Goal: Information Seeking & Learning: Learn about a topic

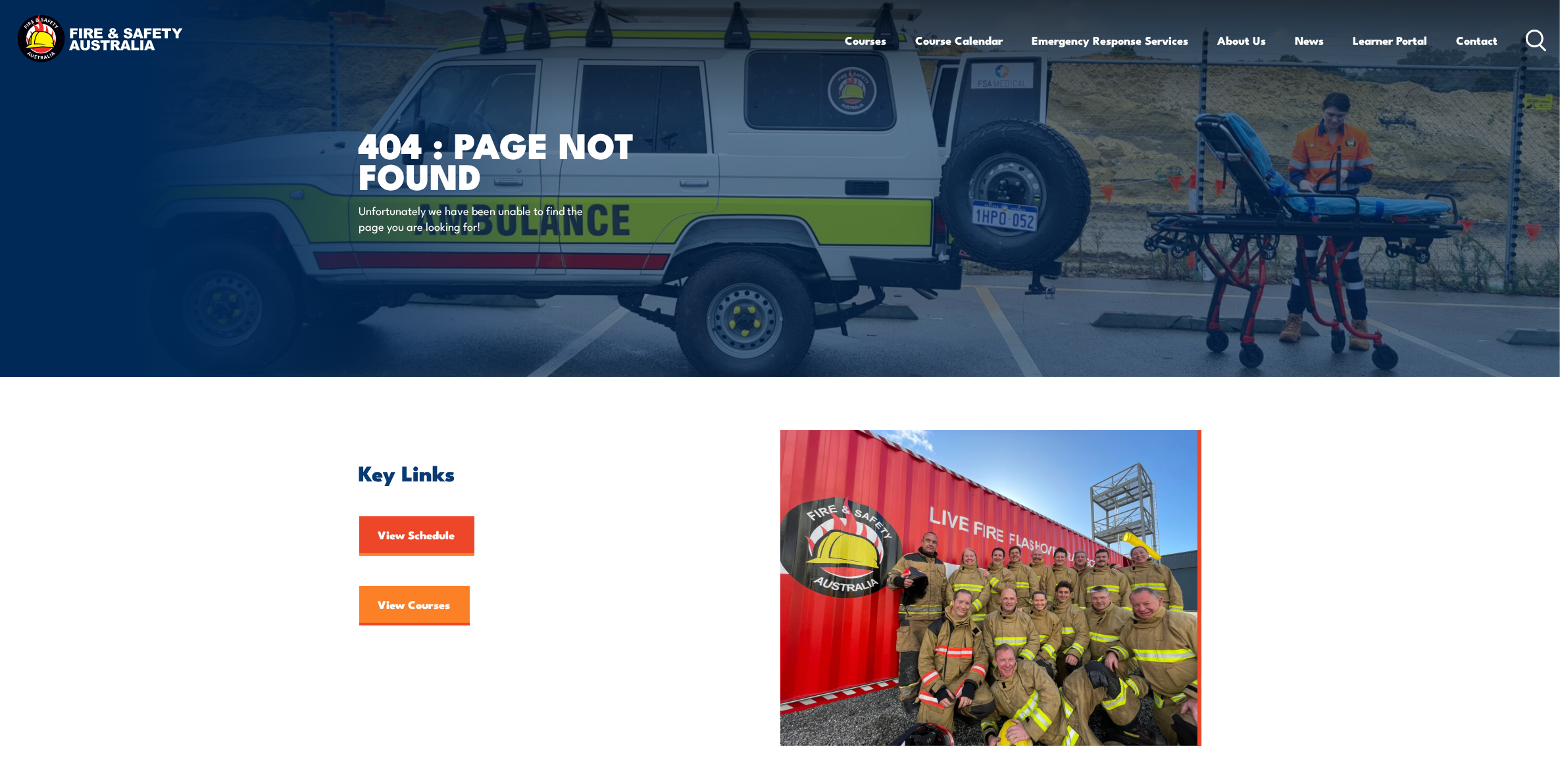
click at [467, 602] on link "View Courses" at bounding box center [414, 605] width 111 height 39
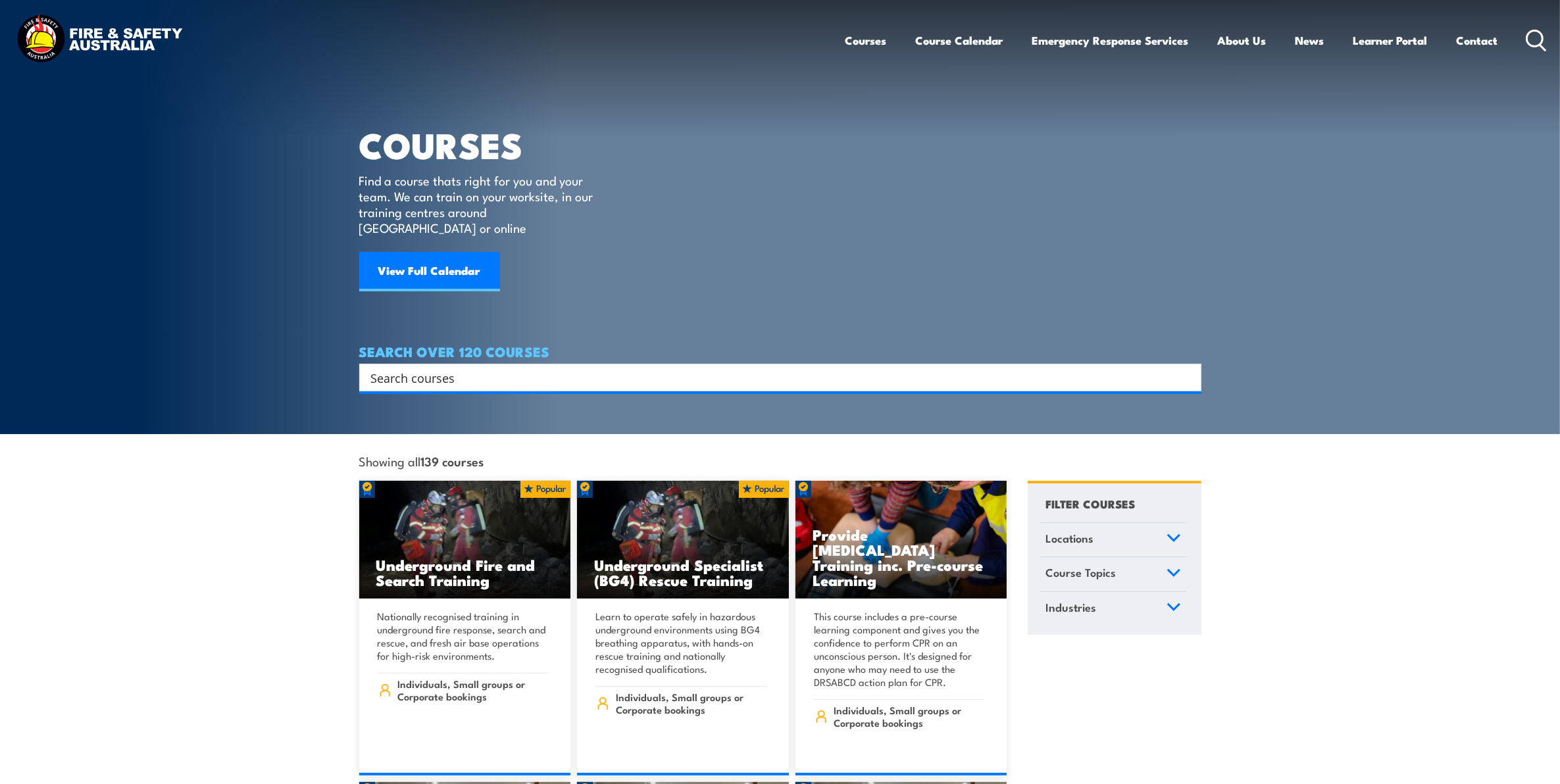
click at [514, 367] on input "Search input" at bounding box center [772, 377] width 802 height 20
type input "load restraint"
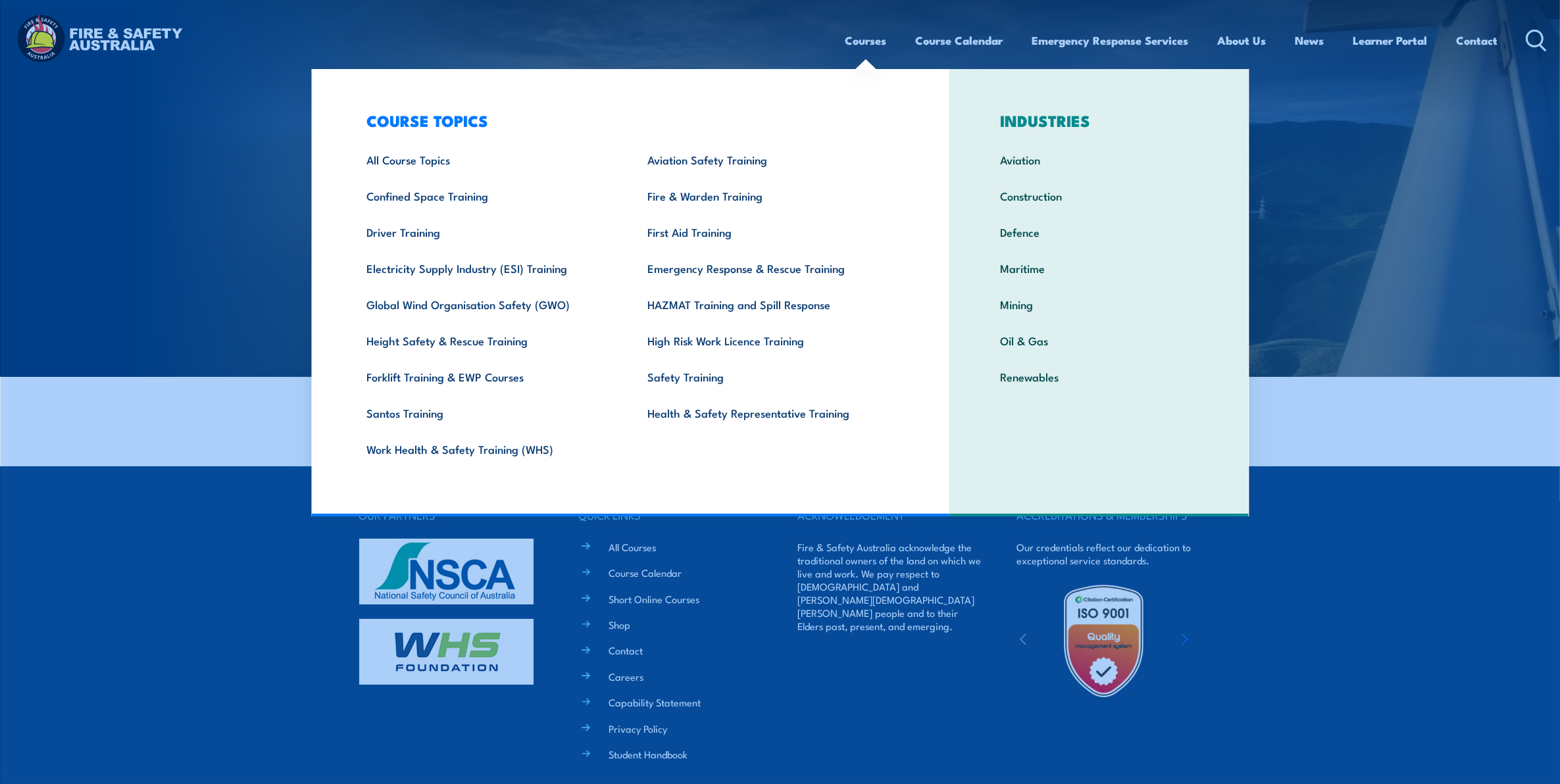
click at [879, 34] on link "Courses" at bounding box center [866, 40] width 42 height 35
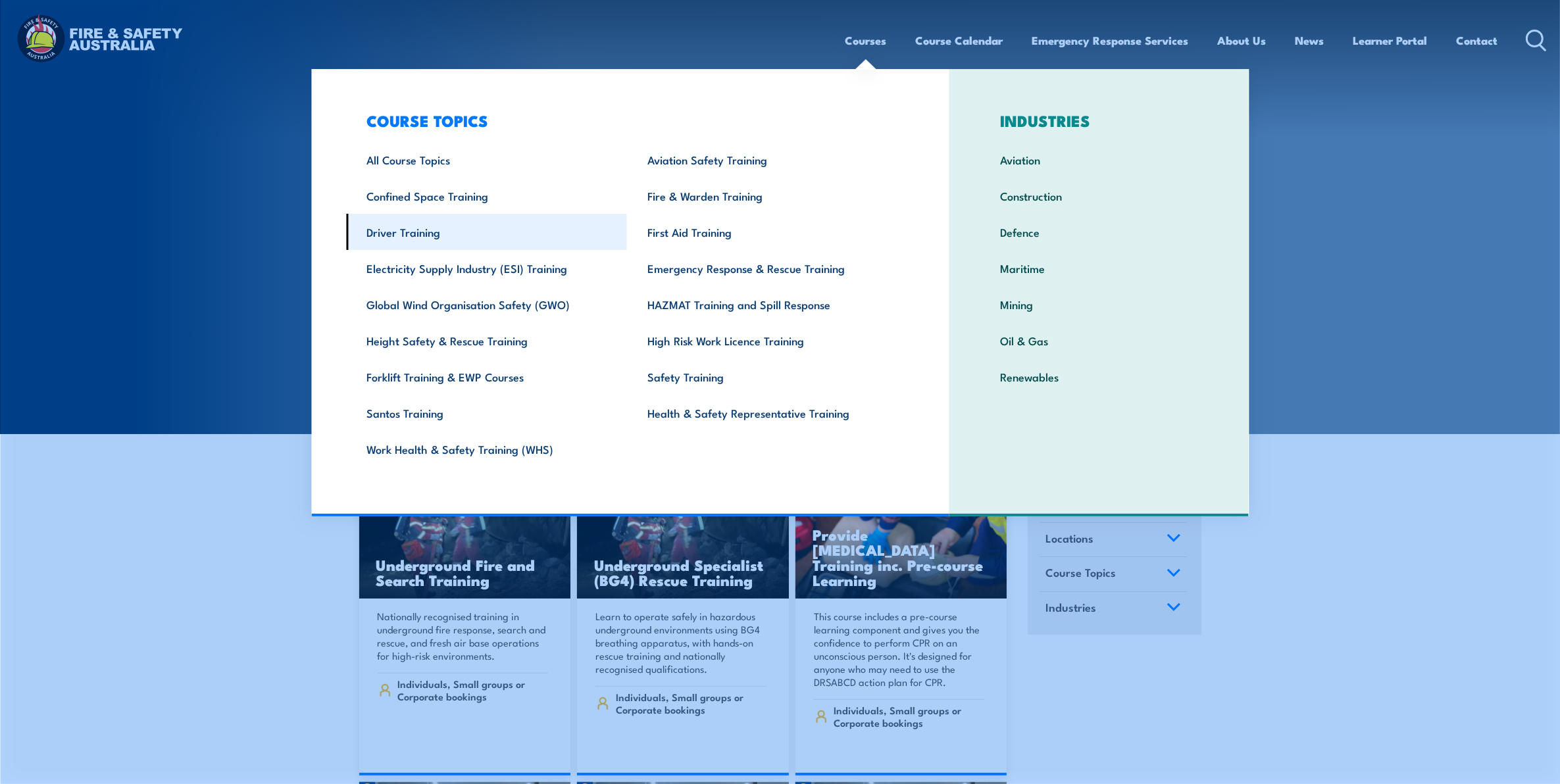
click at [430, 234] on link "Driver Training" at bounding box center [486, 231] width 281 height 36
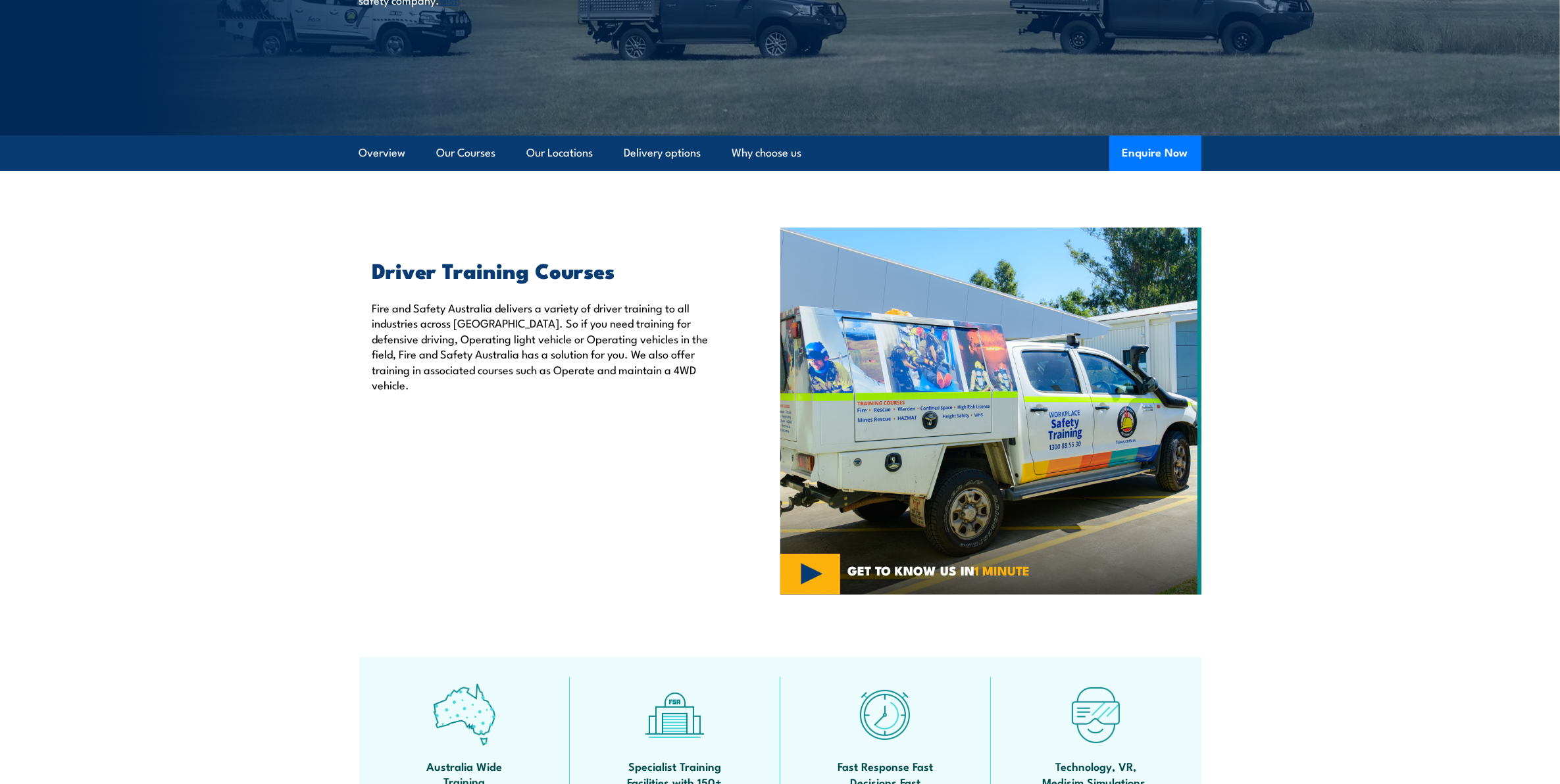
scroll to position [246, 0]
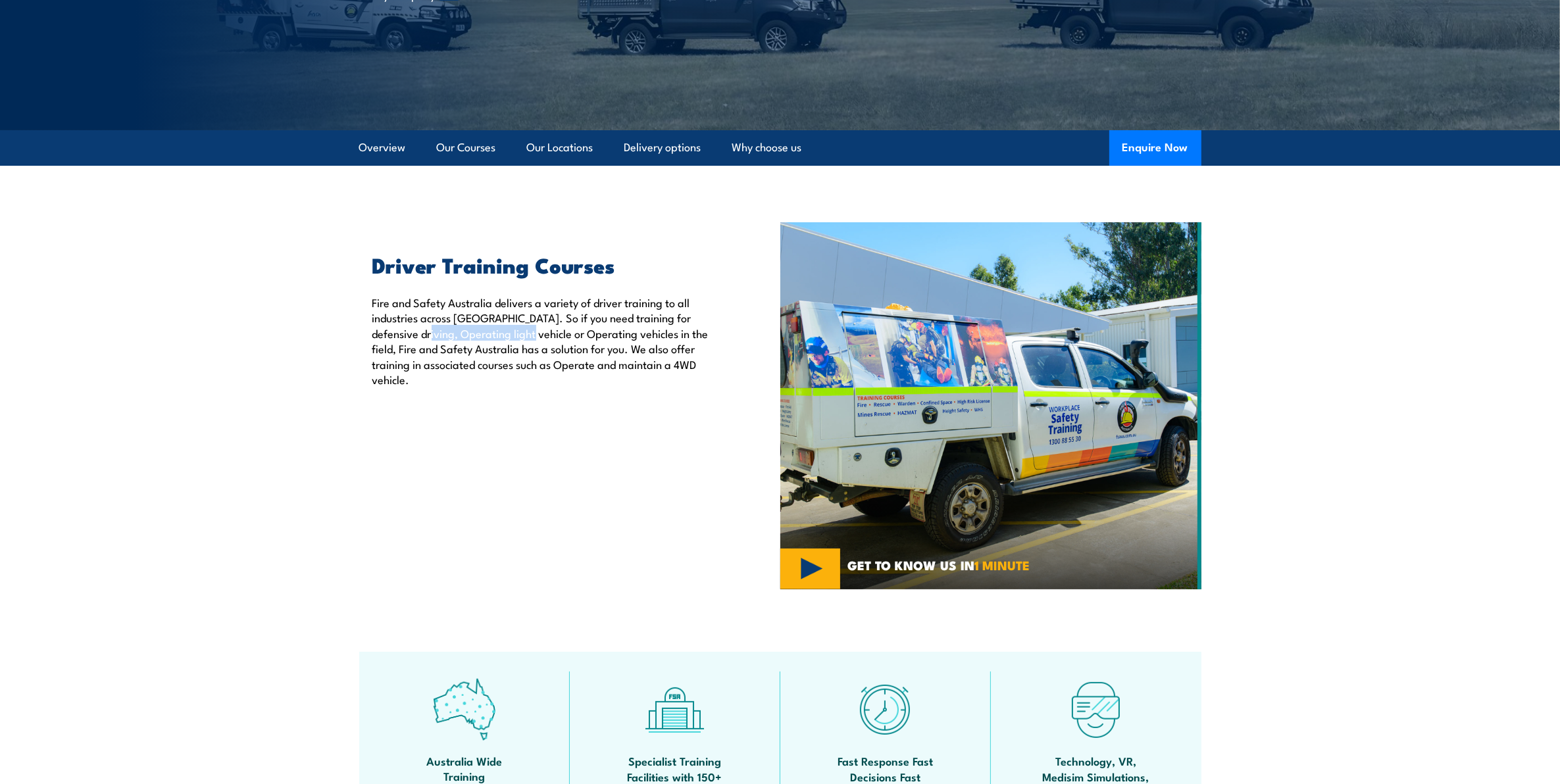
drag, startPoint x: 418, startPoint y: 335, endPoint x: 524, endPoint y: 333, distance: 106.0
click at [524, 333] on p "Fire and Safety Australia delivers a variety of driver training to all industri…" at bounding box center [546, 340] width 347 height 92
drag, startPoint x: 524, startPoint y: 333, endPoint x: 696, endPoint y: 366, distance: 175.1
click at [696, 366] on p "Fire and Safety Australia delivers a variety of driver training to all industri…" at bounding box center [546, 340] width 347 height 92
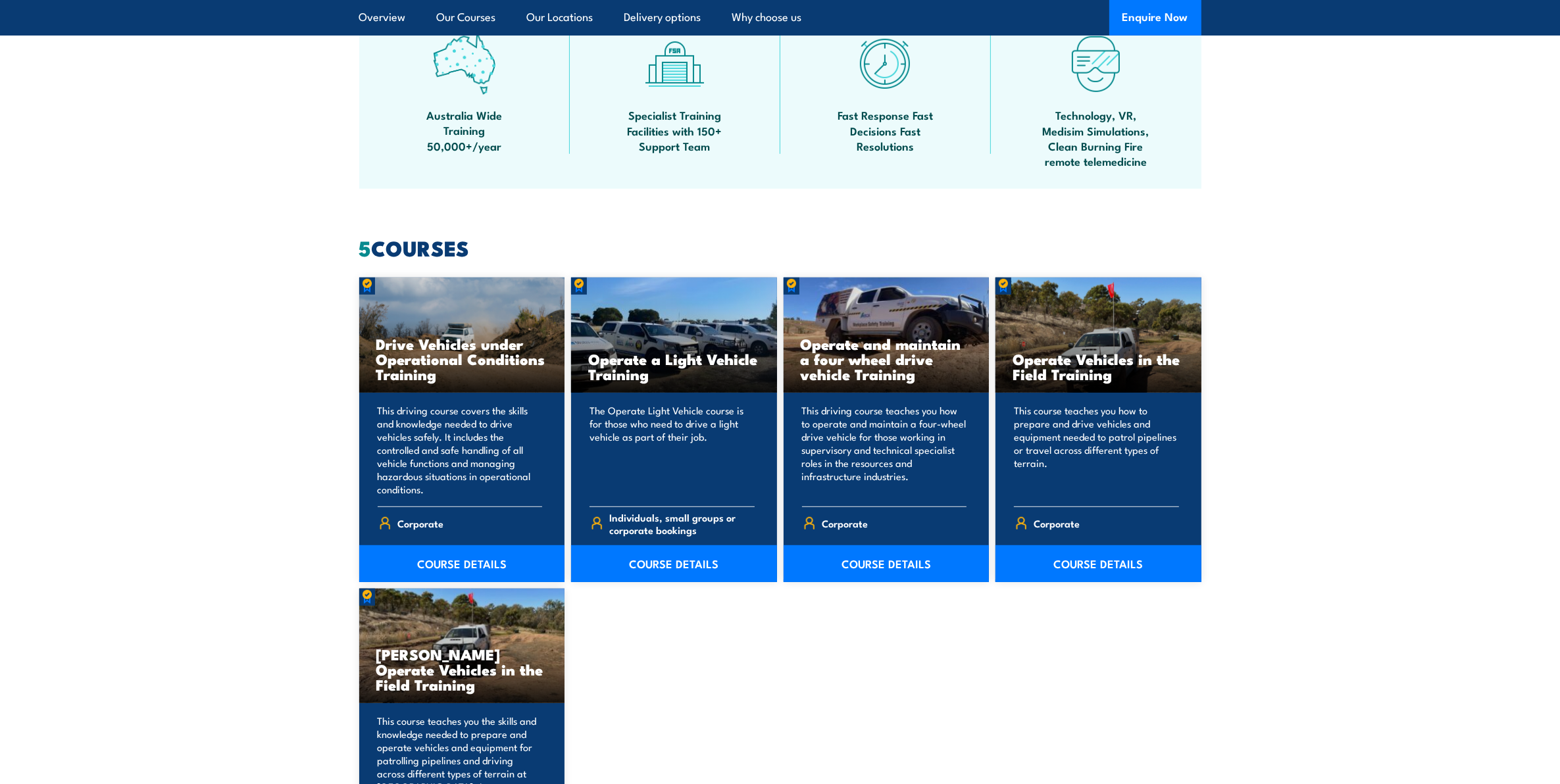
scroll to position [904, 0]
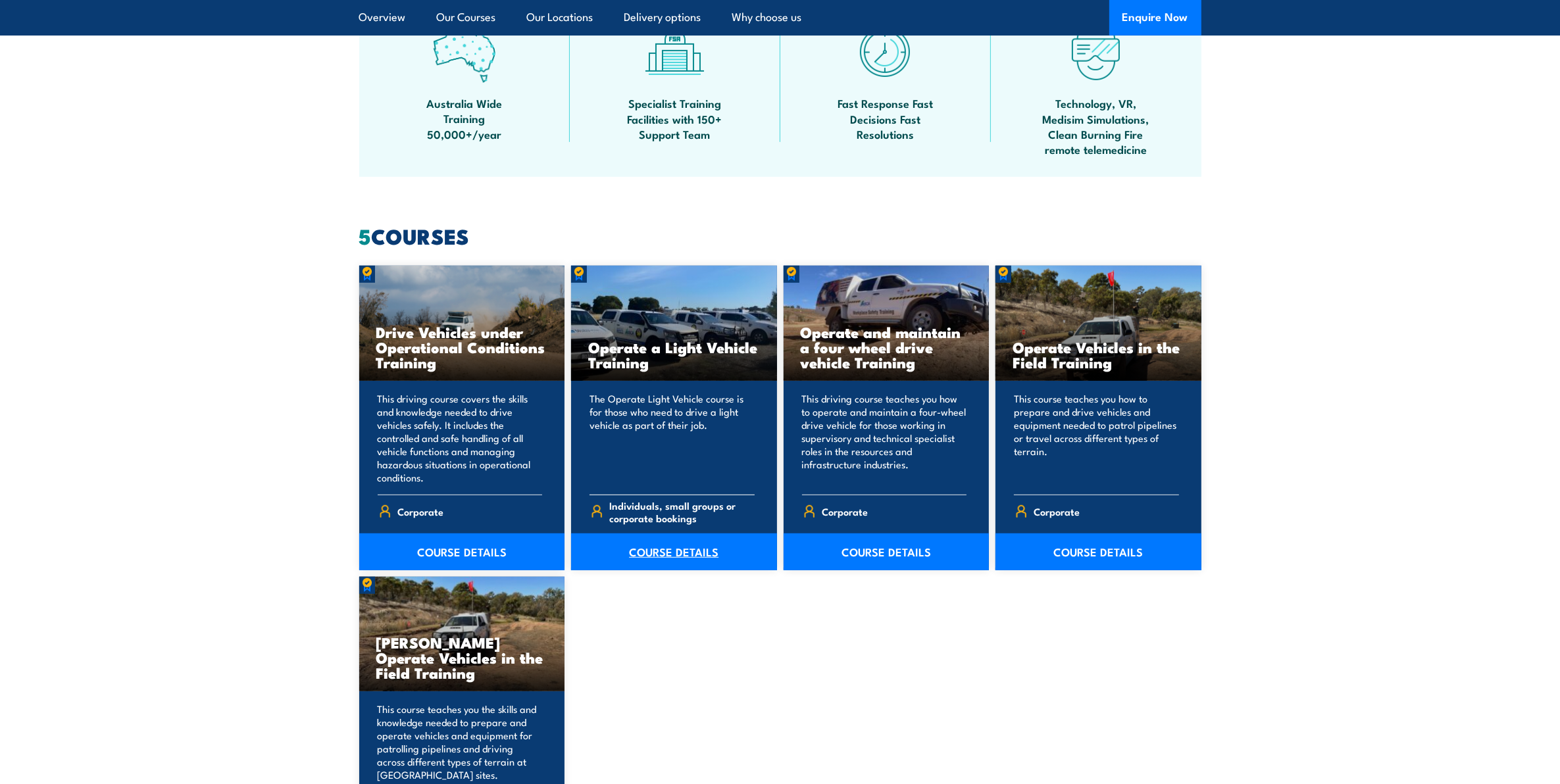
click at [681, 547] on link "COURSE DETAILS" at bounding box center [673, 552] width 206 height 37
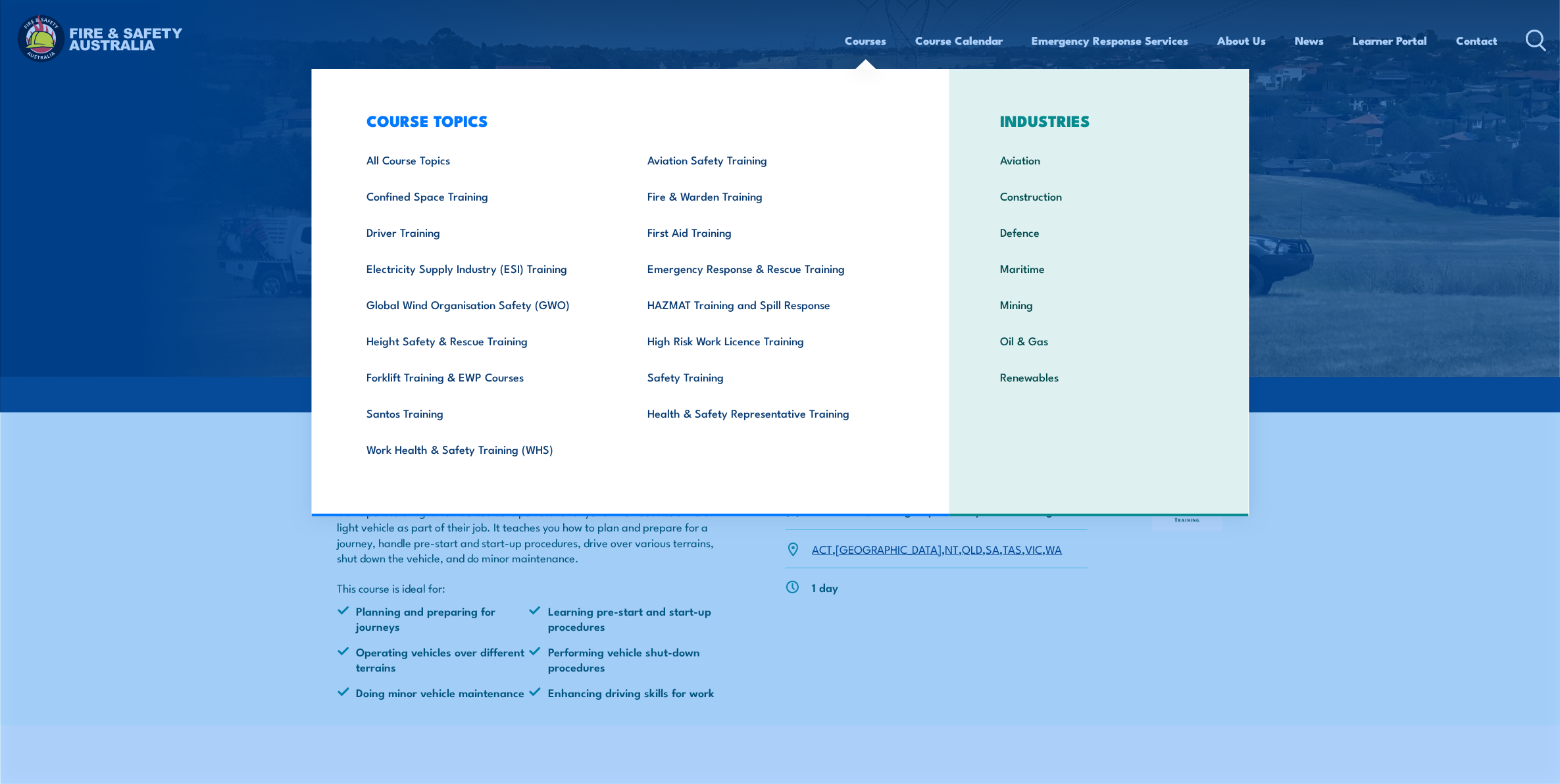
click at [852, 38] on link "Courses" at bounding box center [866, 40] width 42 height 35
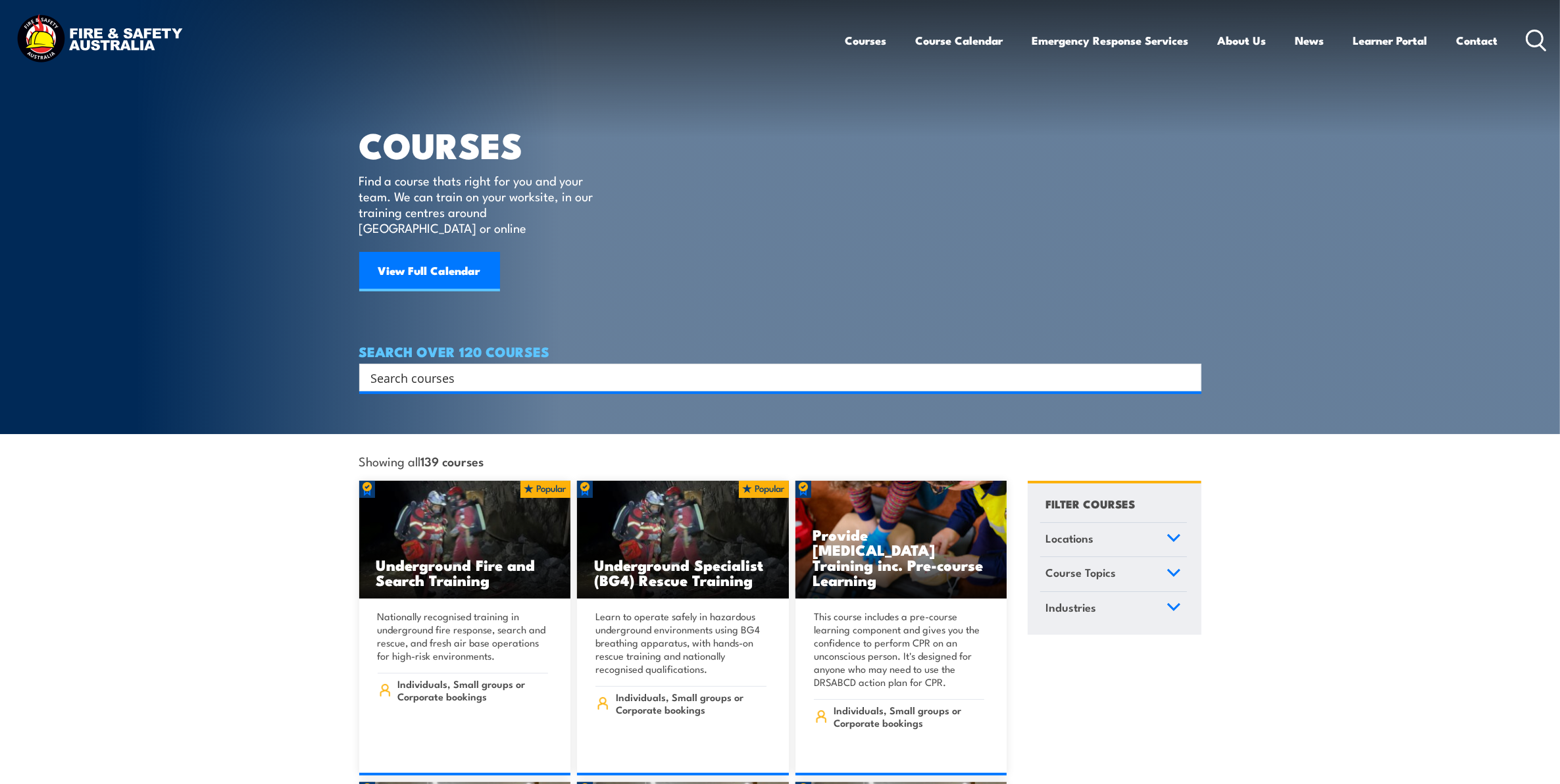
click at [455, 367] on input "Search input" at bounding box center [772, 377] width 802 height 20
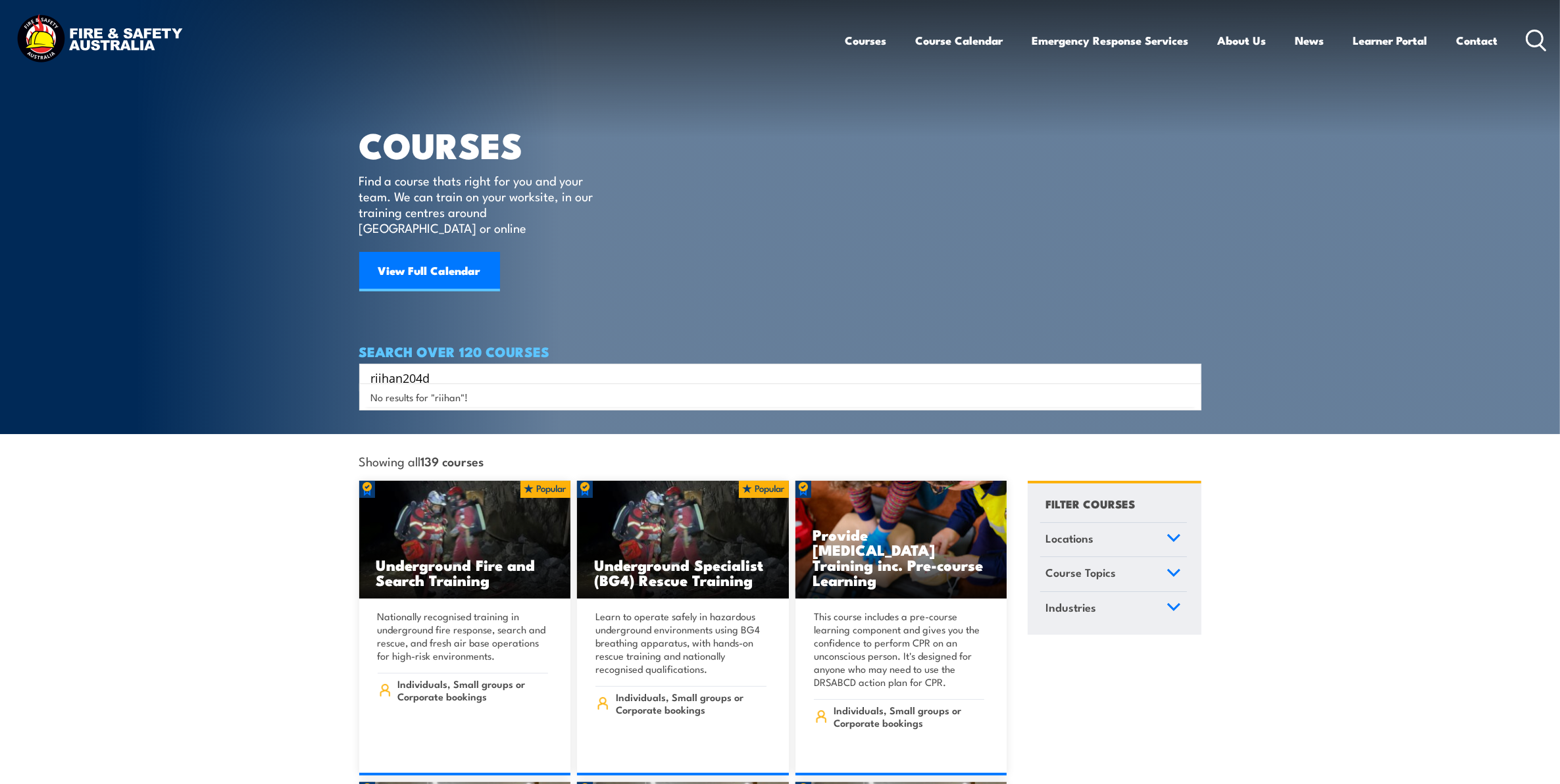
type input "riihan204d"
